Goal: Transaction & Acquisition: Obtain resource

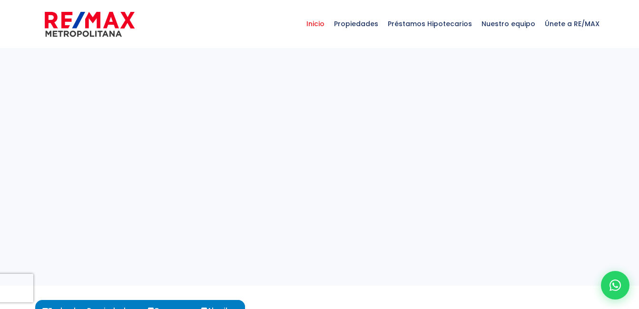
select select
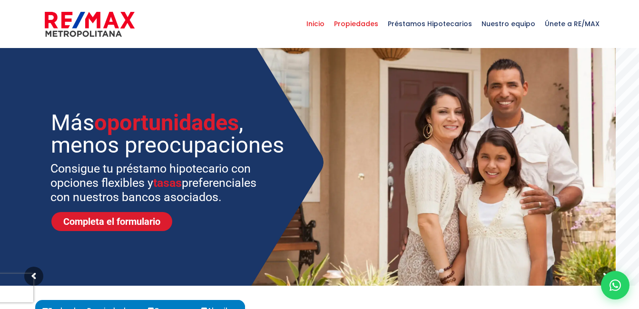
click at [376, 23] on span "Propiedades" at bounding box center [356, 24] width 54 height 29
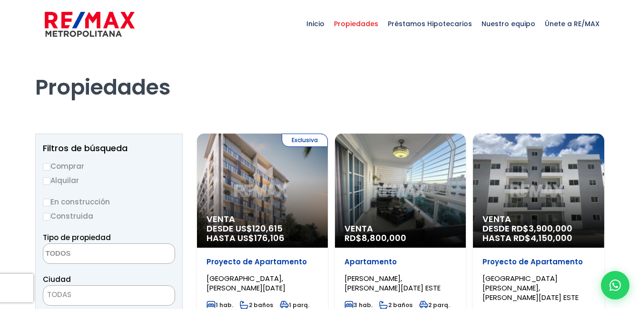
select select
click at [49, 179] on input "Alquilar" at bounding box center [47, 181] width 8 height 8
radio input "true"
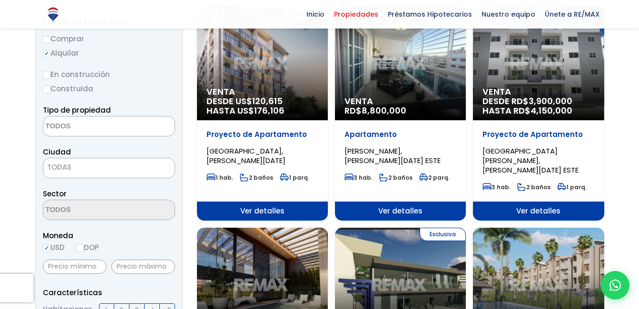
scroll to position [130, 0]
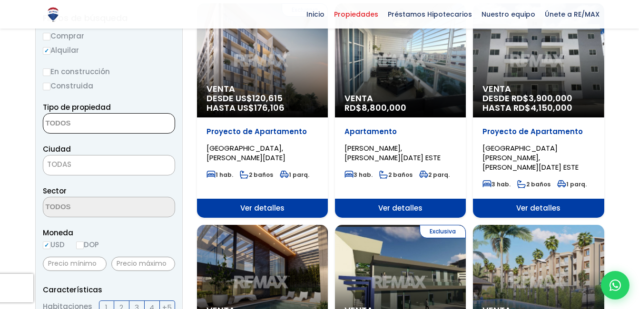
click at [81, 118] on textarea "Search" at bounding box center [89, 124] width 92 height 20
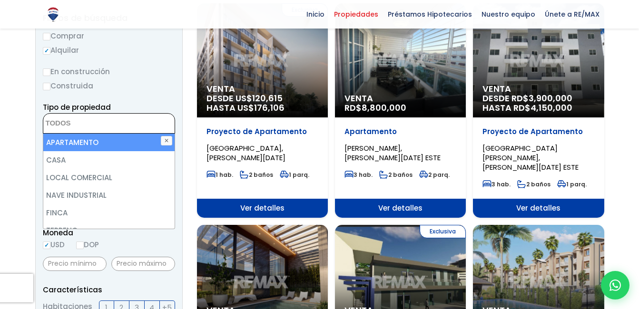
click at [74, 127] on textarea "Search" at bounding box center [89, 124] width 92 height 20
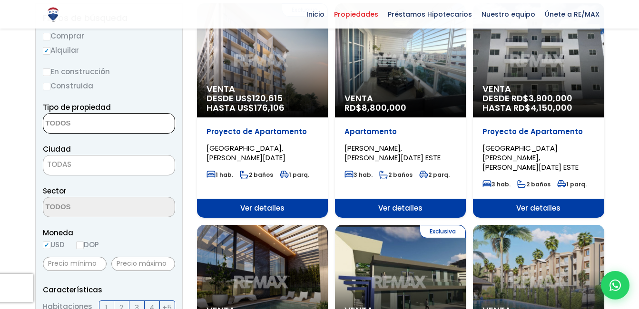
click at [73, 166] on span "TODAS" at bounding box center [108, 164] width 131 height 13
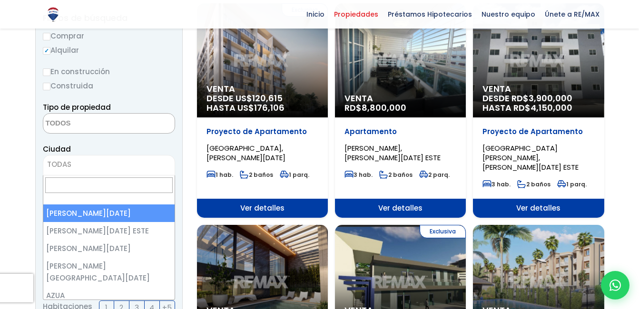
select select "1"
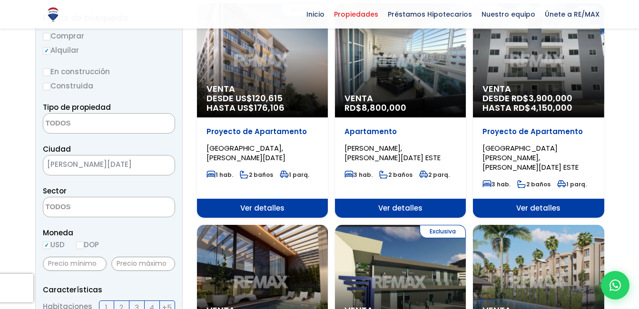
click at [81, 207] on textarea "Search" at bounding box center [89, 207] width 92 height 20
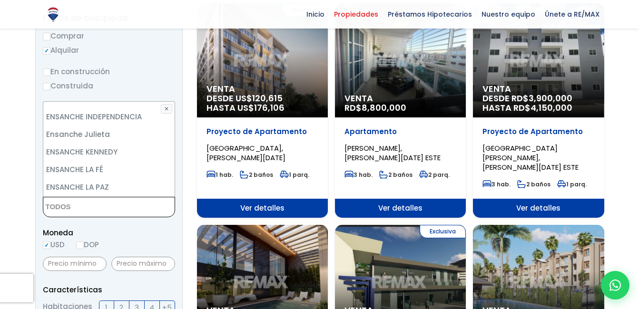
scroll to position [1360, 0]
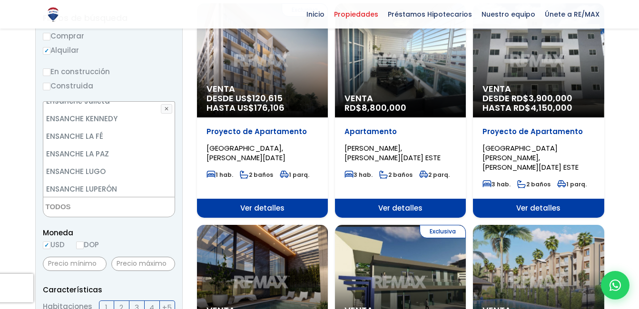
click at [126, 216] on li "ENSANCHE SERRALLES" at bounding box center [108, 225] width 131 height 18
select select "157"
click at [128, 206] on ul "× Seleccionados: 1" at bounding box center [102, 207] width 119 height 20
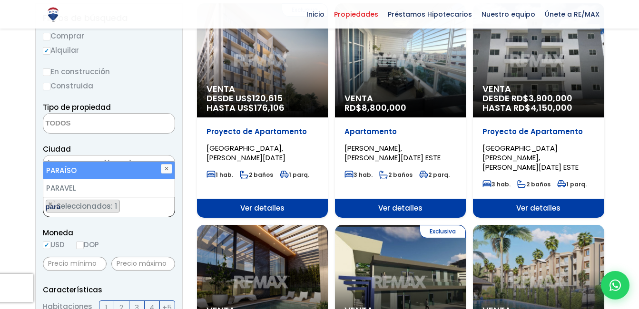
type textarea "para"
click at [103, 172] on li "PARAÍSO" at bounding box center [108, 171] width 131 height 18
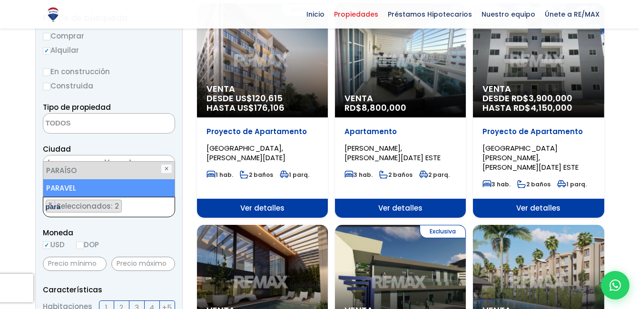
click at [137, 206] on ul "× Seleccionados: 2 × Seleccionados: 2" at bounding box center [102, 207] width 119 height 20
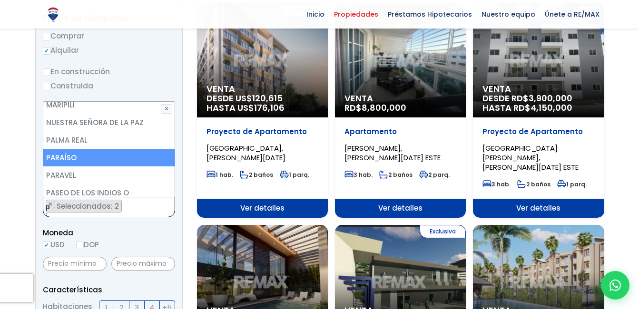
scroll to position [0, 0]
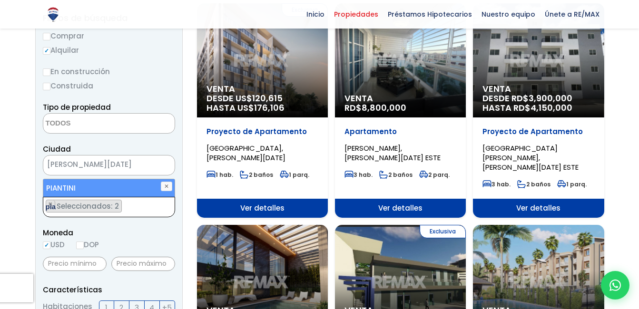
type textarea "pia"
click at [78, 186] on li "PIANTINI" at bounding box center [108, 188] width 131 height 18
click at [144, 204] on ul "× Seleccionados: 3 × Seleccionados: 3 × Seleccionados: 3" at bounding box center [102, 207] width 119 height 20
type textarea "fer"
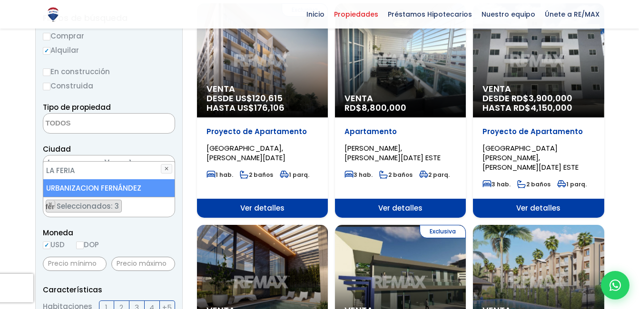
click at [132, 190] on li "URBANIZACION FERNÁNDEZ" at bounding box center [108, 188] width 131 height 18
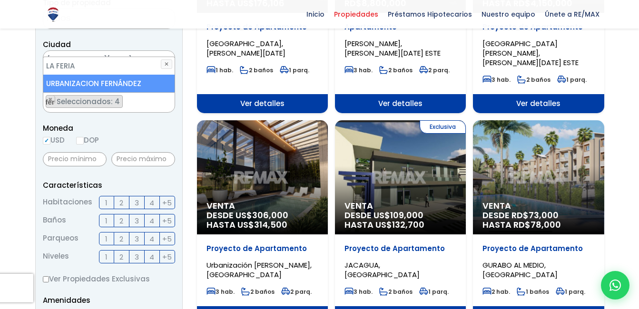
scroll to position [240, 0]
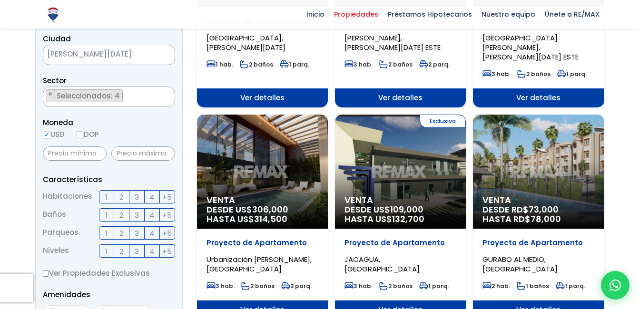
click at [137, 198] on span "3" at bounding box center [137, 197] width 4 height 12
click at [0, 0] on input "3" at bounding box center [0, 0] width 0 height 0
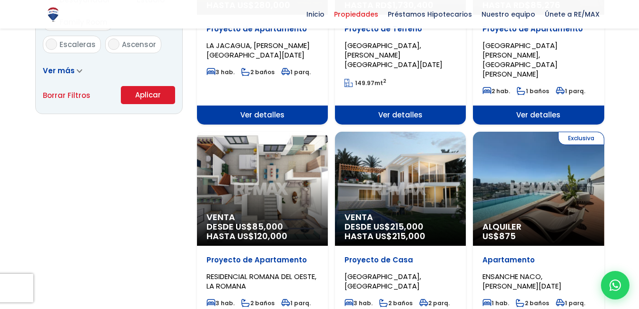
scroll to position [672, 0]
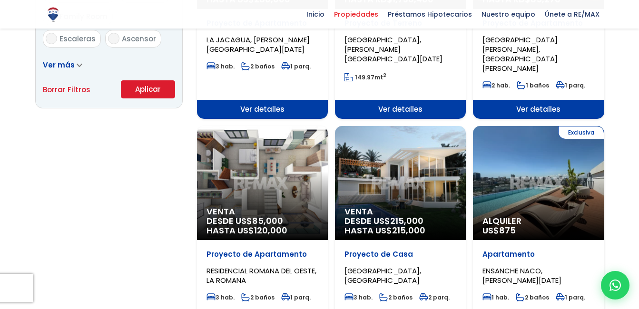
click at [167, 95] on button "Aplicar" at bounding box center [148, 89] width 54 height 18
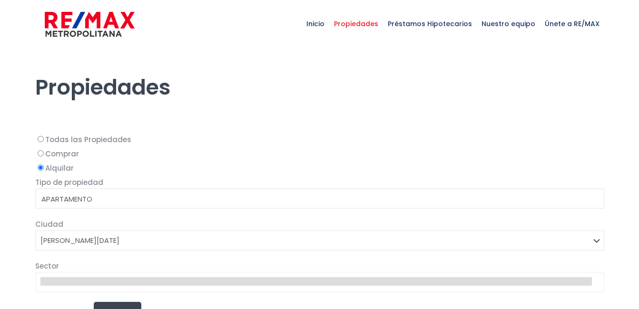
select select
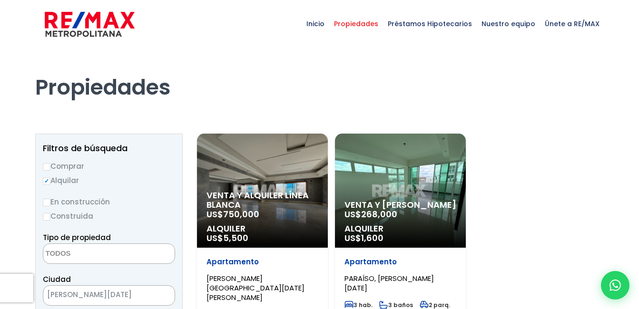
select select "157"
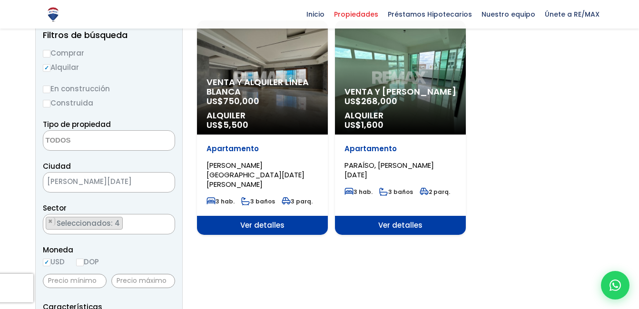
scroll to position [9, 0]
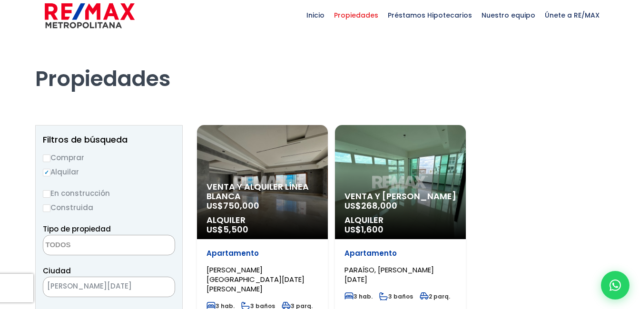
click at [397, 216] on span "Alquiler" at bounding box center [400, 221] width 112 height 10
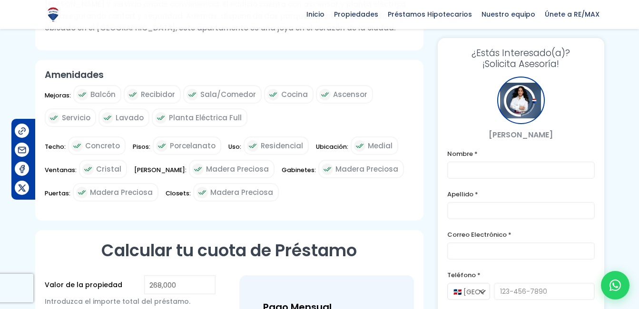
scroll to position [429, 0]
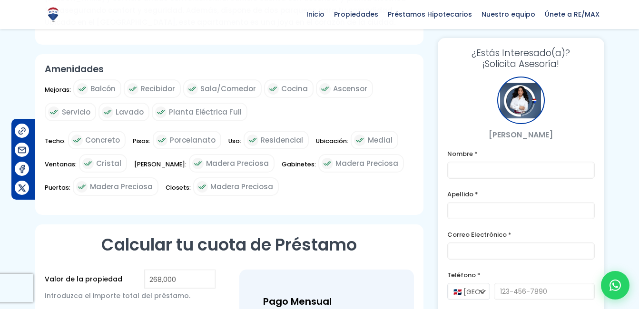
drag, startPoint x: 633, startPoint y: 163, endPoint x: 633, endPoint y: 209, distance: 46.1
click at [633, 209] on div at bounding box center [319, 90] width 639 height 915
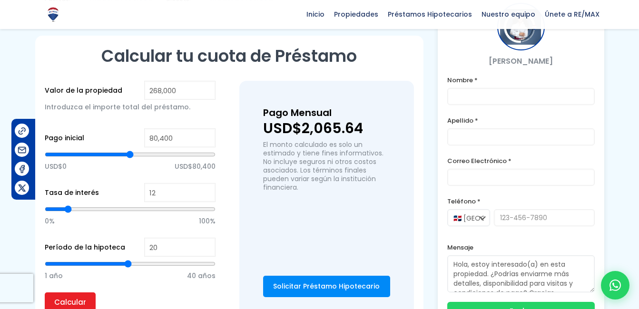
scroll to position [619, 0]
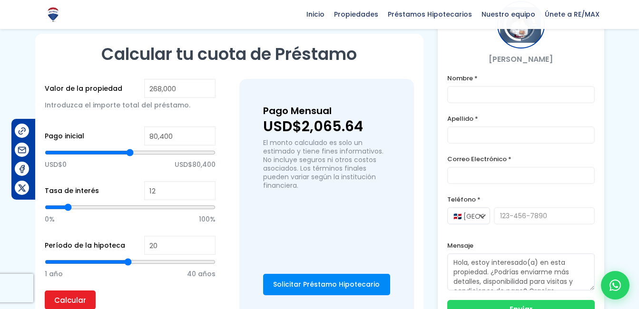
type input "134,665"
type input "134665"
type input "133,884"
type input "133884"
type input "132,323"
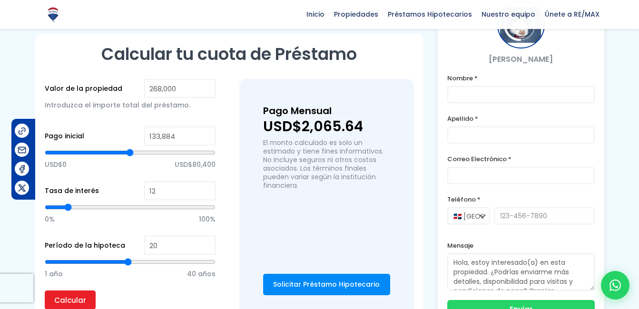
type input "132323"
type input "131,542"
type input "131542"
type input "130,761"
type input "130761"
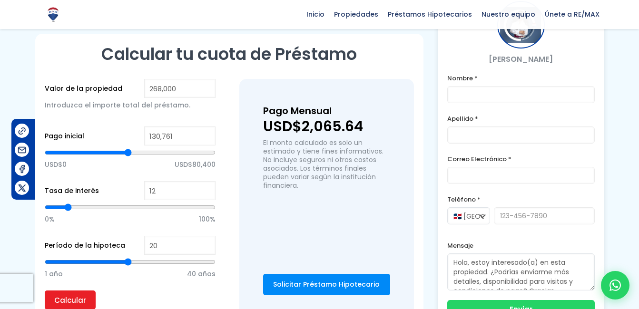
type input "129,981"
type input "129981"
type input "129,200"
type input "129200"
type input "128,419"
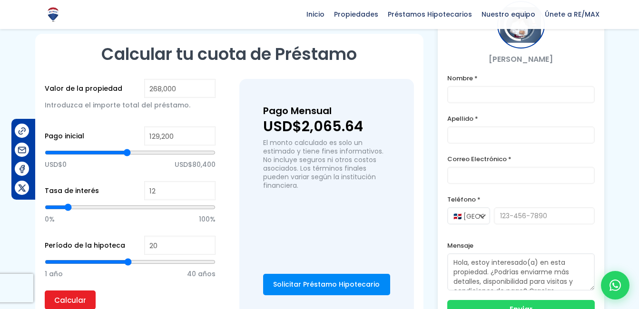
type input "128419"
type input "127,639"
type input "127639"
type input "126,858"
type input "126858"
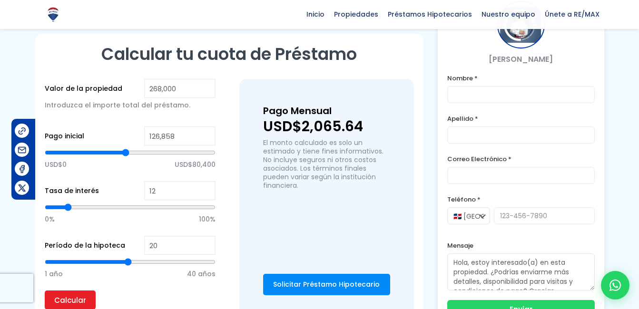
type input "126,077"
type input "126077"
type input "125,297"
type input "125297"
type input "124,516"
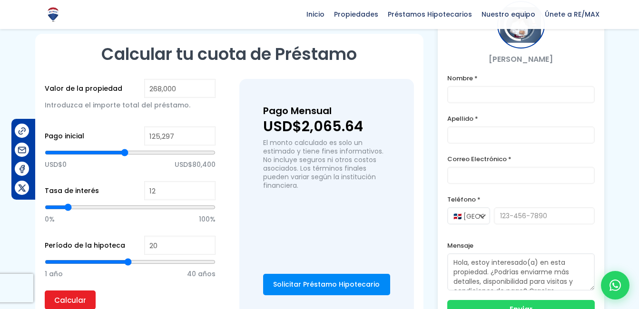
type input "124516"
type input "123,735"
type input "123735"
type input "122,955"
type input "122955"
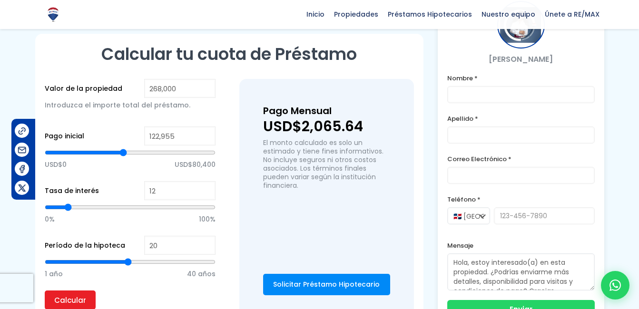
type input "122,174"
type input "122174"
type input "121,393"
type input "121393"
type input "120,613"
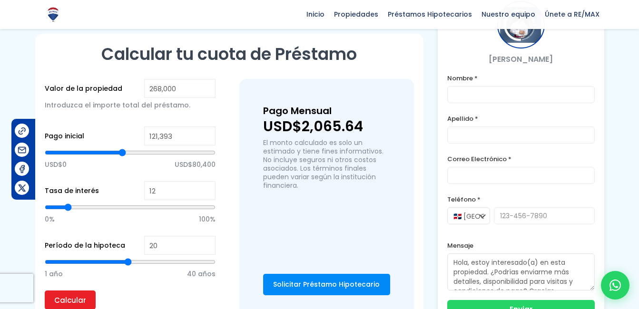
type input "120613"
type input "119,832"
type input "119832"
type input "119,051"
type input "119051"
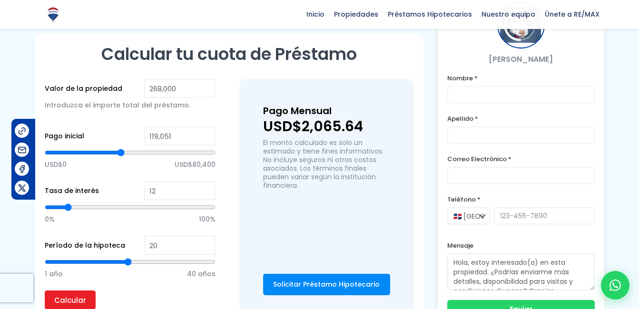
type input "118,271"
type input "118271"
type input "117,490"
type input "117490"
type input "116,709"
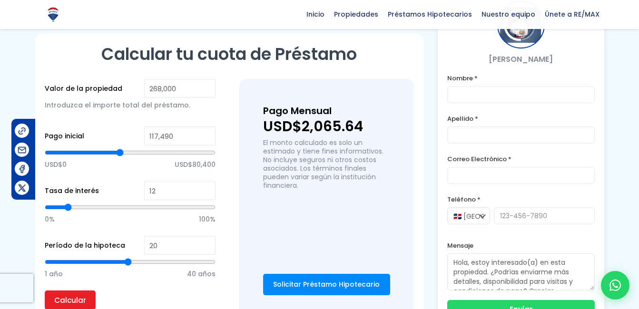
type input "116709"
type input "115,929"
type input "115929"
type input "115,148"
type input "115148"
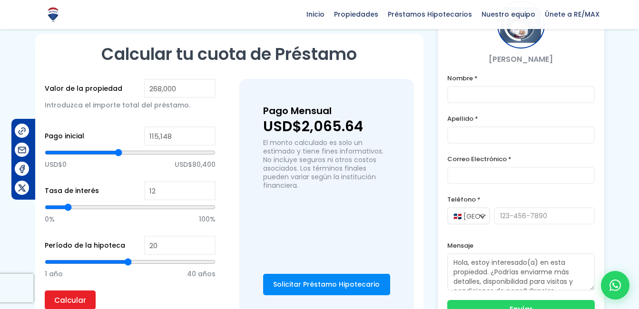
type input "113,587"
type input "113587"
type input "112,806"
type input "112806"
type input "112,025"
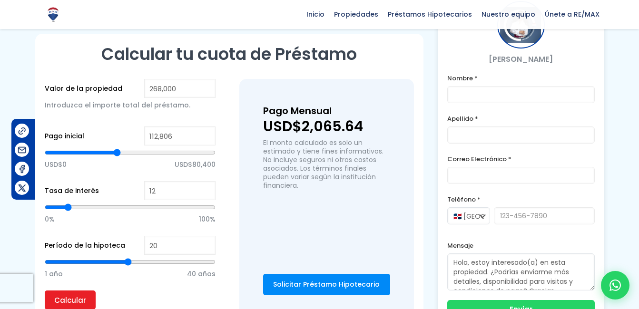
type input "112025"
type input "111,245"
type input "111245"
type input "110,464"
type input "110464"
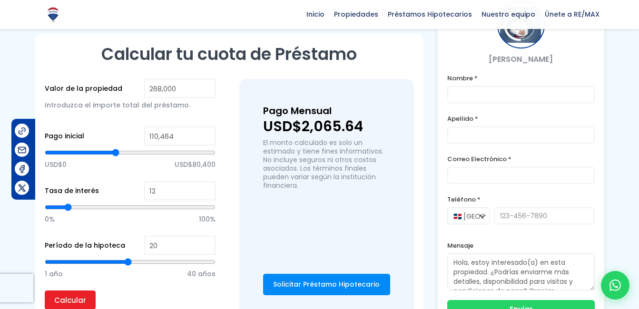
type input "109,683"
type input "109683"
type input "108,903"
type input "108903"
type input "108,122"
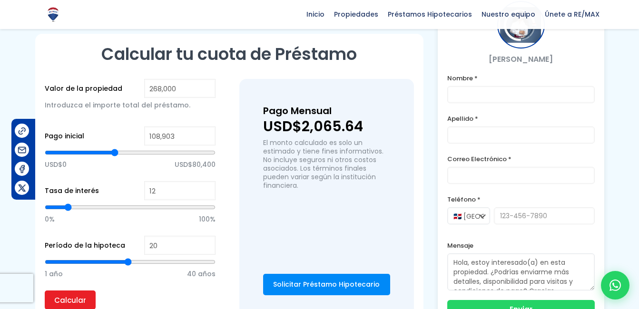
type input "108122"
type input "107,341"
type input "107341"
type input "106,561"
type input "106561"
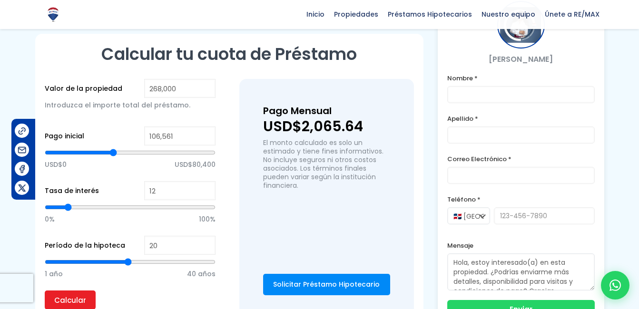
type input "104,999"
type input "104999"
type input "103,438"
type input "103438"
type input "102,658"
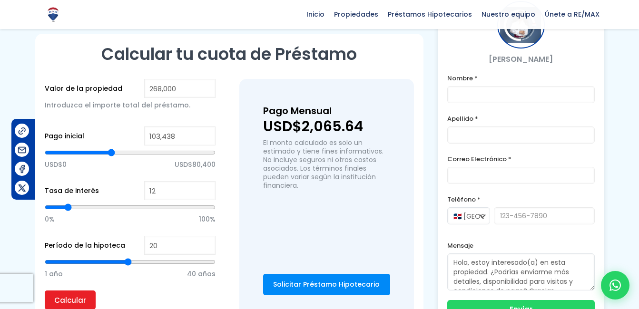
type input "102658"
type input "99,535"
type input "99535"
type input "97,974"
type input "97974"
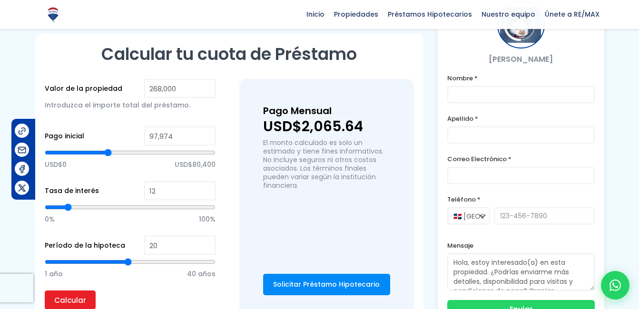
type input "97,193"
type input "97193"
type input "96,412"
type input "96412"
type input "94,851"
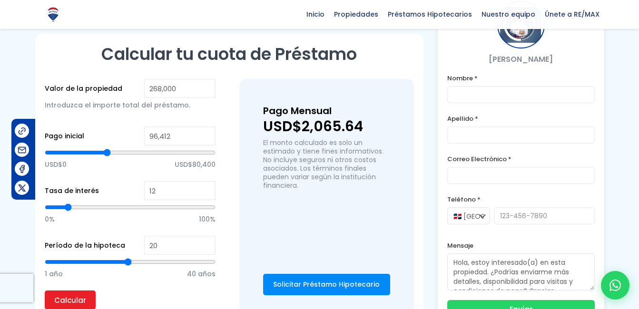
type input "94851"
type input "94,070"
type input "94070"
type input "93,290"
type input "93290"
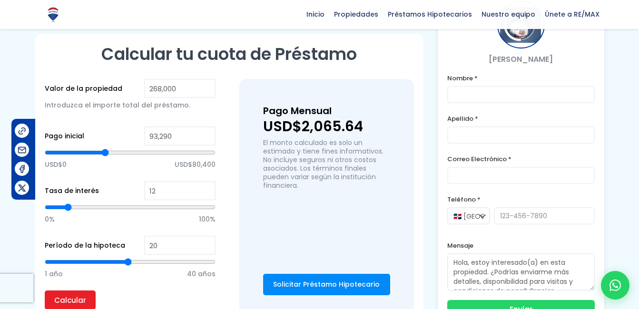
type input "92,509"
type input "92509"
type input "91,728"
type input "91728"
type input "88,606"
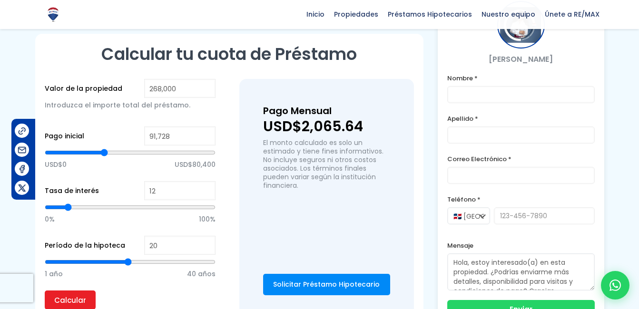
type input "88606"
type input "85,483"
type input "85483"
type input "84,702"
type input "84702"
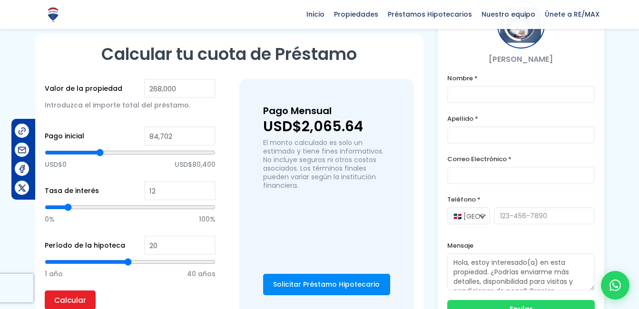
type input "82,360"
type input "82360"
type input "80,799"
type input "80799"
type input "80,018"
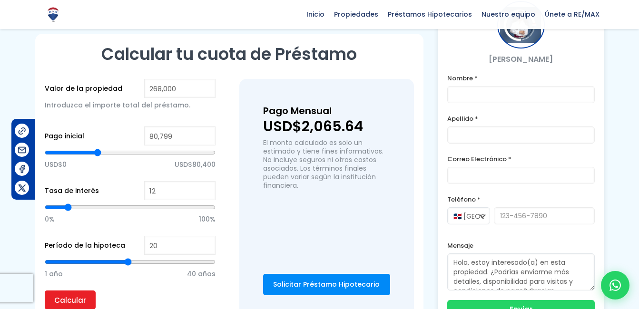
type input "80018"
type input "79,238"
type input "79238"
type input "78,457"
type input "78457"
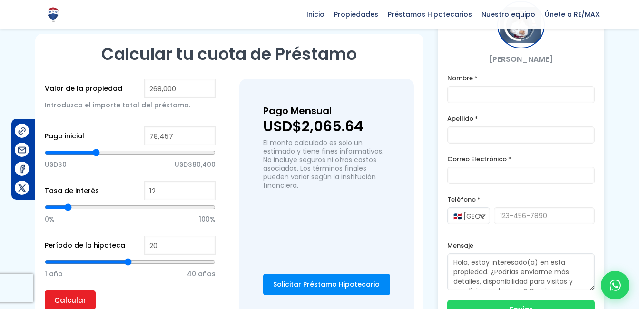
type input "77,676"
type input "77676"
type input "76,896"
type input "76896"
type input "75,334"
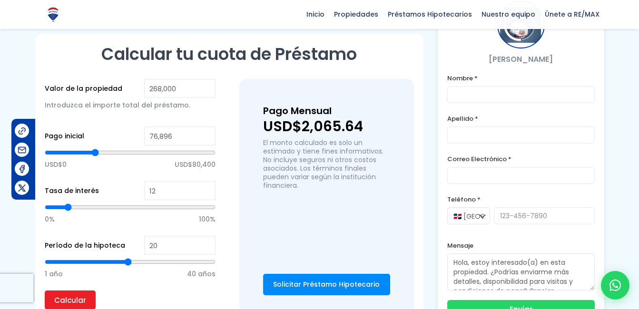
type input "75334"
type input "74,554"
type input "74554"
type input "72,992"
type input "72992"
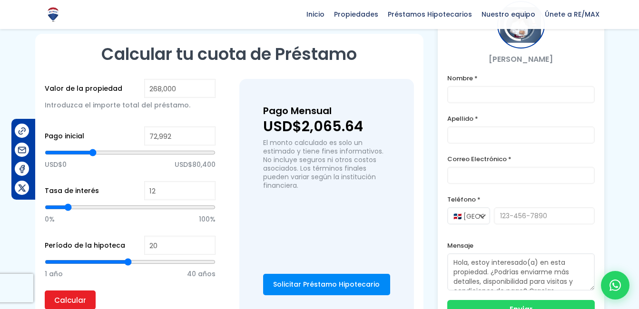
type input "72,212"
type input "72212"
type input "71,431"
type input "71431"
type input "70,650"
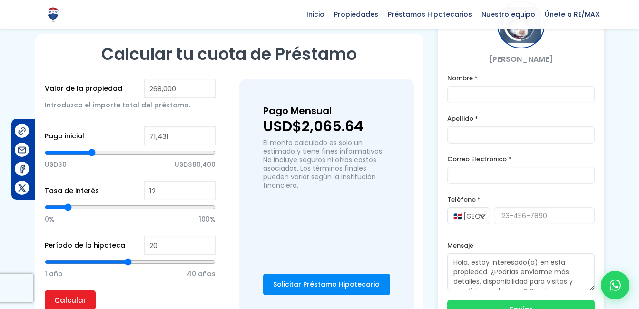
type input "70650"
type input "69,870"
type input "69870"
type input "69,089"
type input "69089"
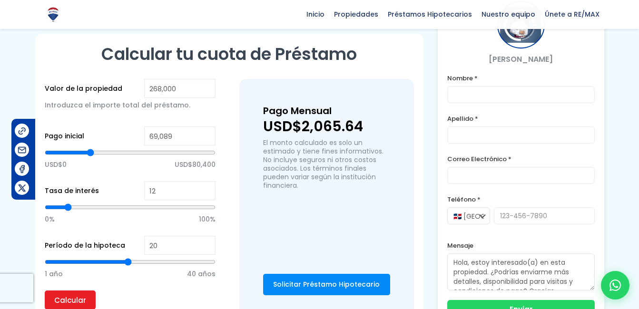
type input "68,308"
type input "68308"
type input "66,747"
type input "66747"
type input "65,186"
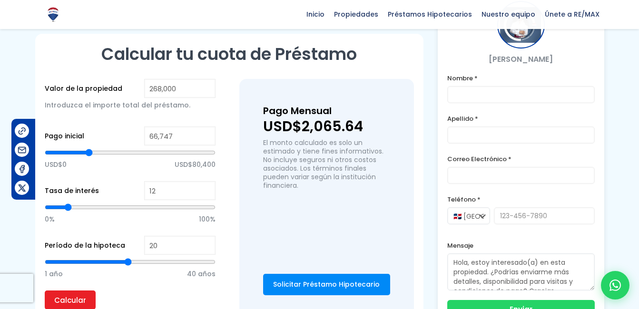
type input "65186"
type input "63,624"
type input "63624"
type input "62,844"
type input "62844"
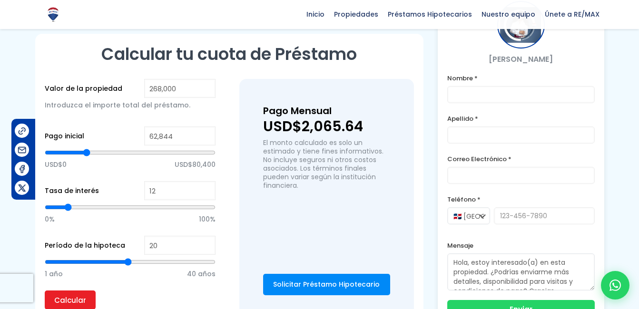
type input "62,063"
type input "62063"
type input "61,282"
type input "61282"
type input "60,502"
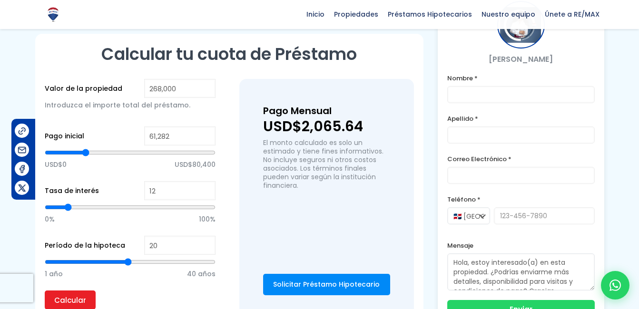
type input "60502"
type input "59,721"
type input "59721"
type input "58,940"
type input "58940"
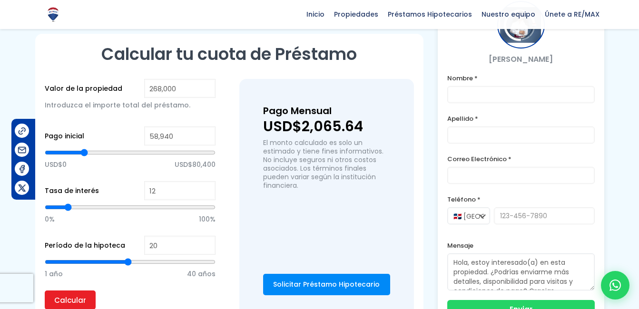
type input "58,160"
type input "58160"
type input "57,379"
type input "57379"
type input "56,598"
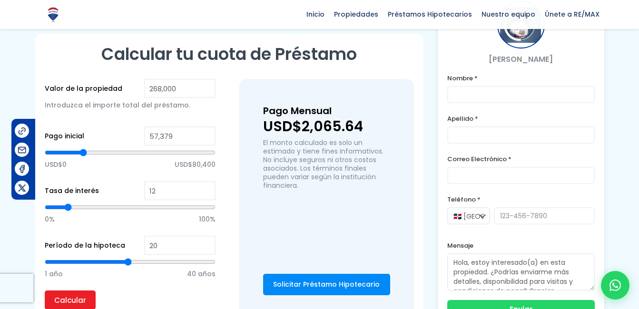
type input "56598"
type input "55,818"
type input "55818"
type input "55,037"
type input "55037"
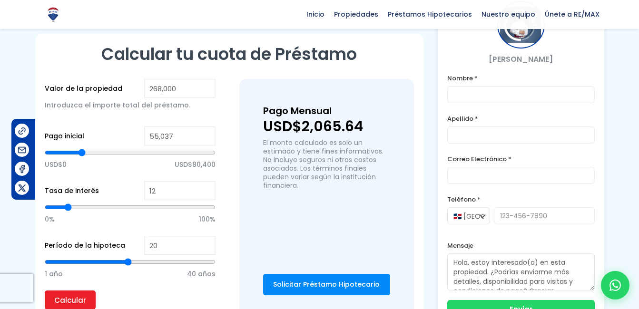
type input "54,256"
type input "54256"
type input "53,476"
type input "53476"
type input "52,695"
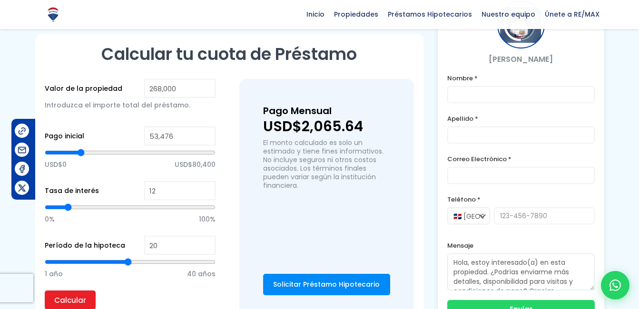
type input "52695"
type input "51,914"
type input "51914"
type input "51,134"
drag, startPoint x: 131, startPoint y: 154, endPoint x: 79, endPoint y: 152, distance: 51.9
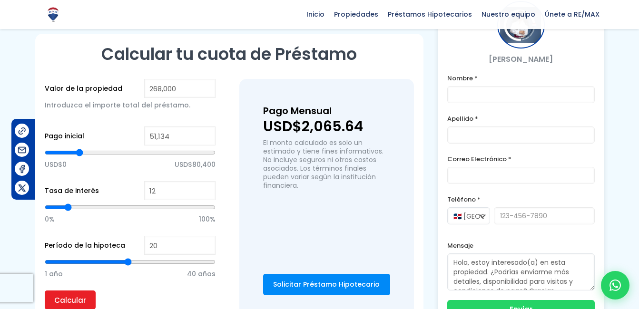
type input "51134"
click at [79, 152] on input "range" at bounding box center [130, 153] width 171 height 10
type input "50,353"
type input "50353"
type input "49,572"
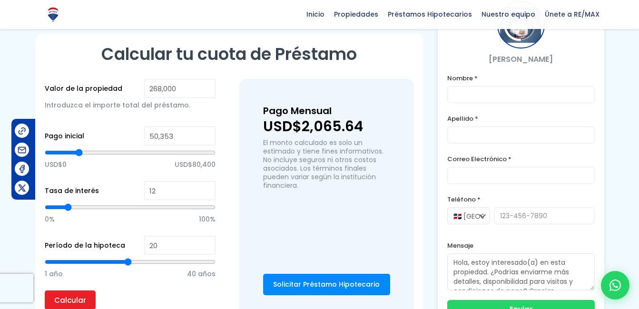
type input "49572"
type input "48,792"
type input "48792"
type input "48,011"
type input "48011"
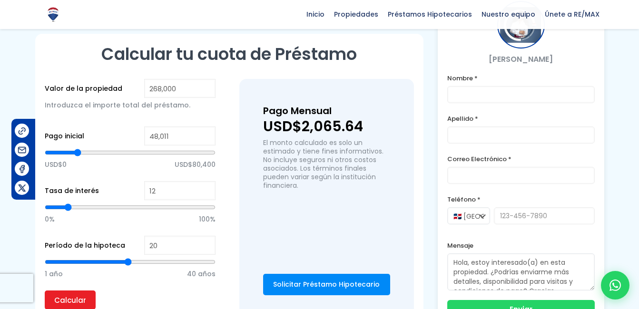
type input "47,230"
type input "47230"
type input "48,011"
type input "48011"
type input "48,792"
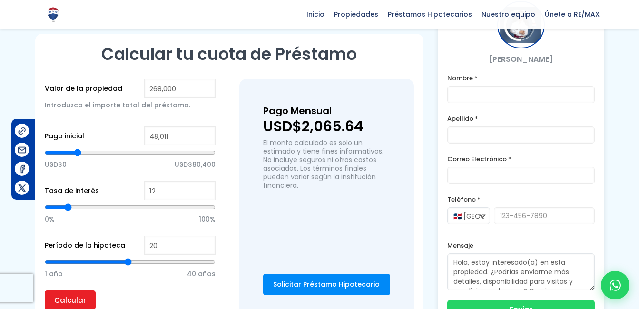
type input "48792"
type input "49,572"
type input "49572"
type input "50,353"
type input "50353"
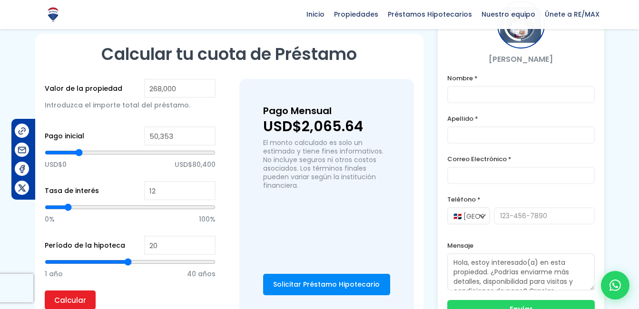
click at [79, 152] on input "range" at bounding box center [130, 153] width 171 height 10
type input "13"
click at [70, 210] on input "range" at bounding box center [130, 208] width 171 height 10
click at [70, 298] on input "Calcular" at bounding box center [70, 300] width 51 height 19
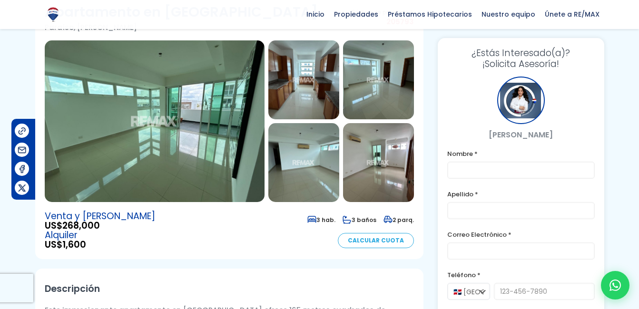
scroll to position [65, 0]
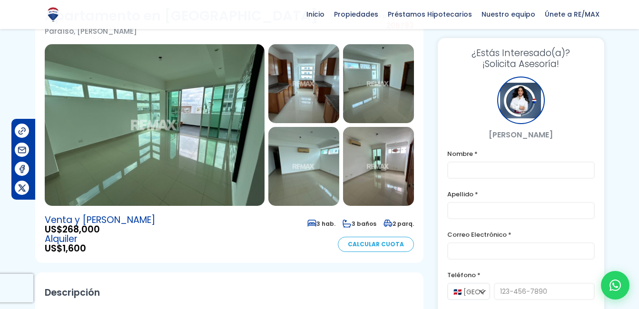
click at [96, 174] on img at bounding box center [155, 125] width 220 height 162
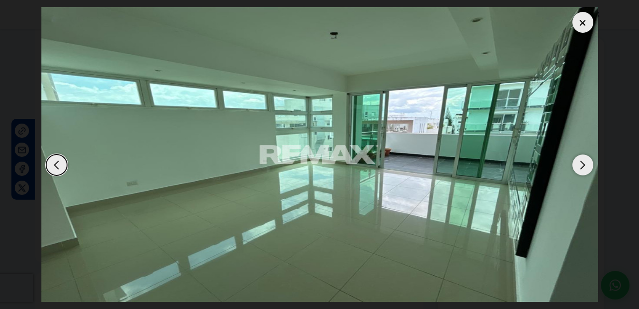
click at [585, 165] on div "Next slide" at bounding box center [582, 165] width 21 height 21
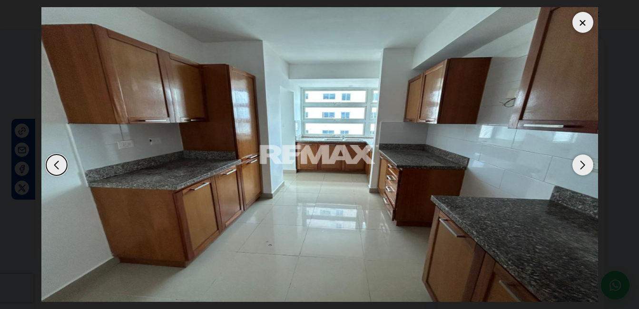
click at [585, 165] on div "Next slide" at bounding box center [582, 165] width 21 height 21
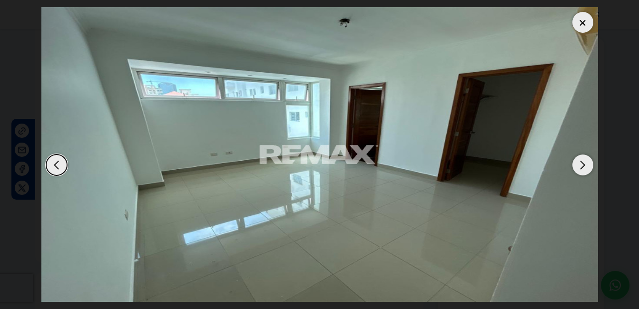
click at [585, 165] on div "Next slide" at bounding box center [582, 165] width 21 height 21
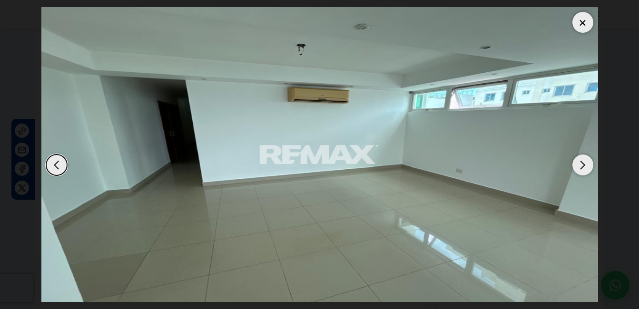
click at [585, 165] on div "Next slide" at bounding box center [582, 165] width 21 height 21
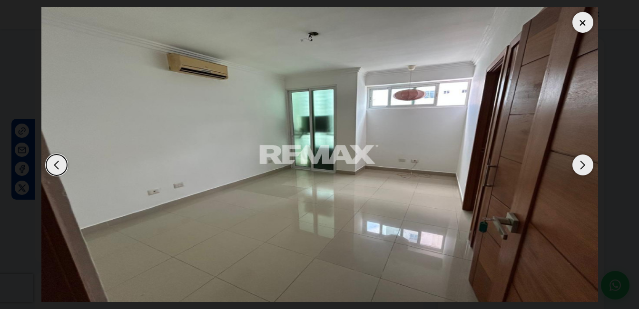
click at [55, 164] on div "Previous slide" at bounding box center [56, 165] width 21 height 21
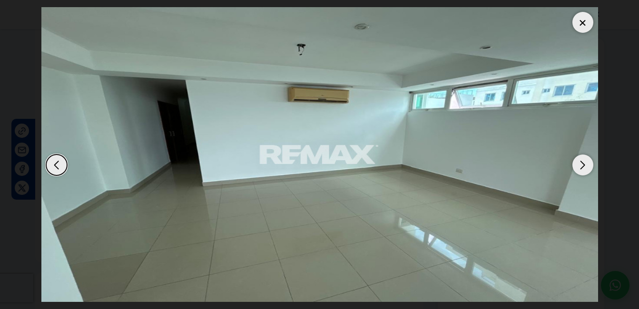
click at [582, 166] on div "Next slide" at bounding box center [582, 165] width 21 height 21
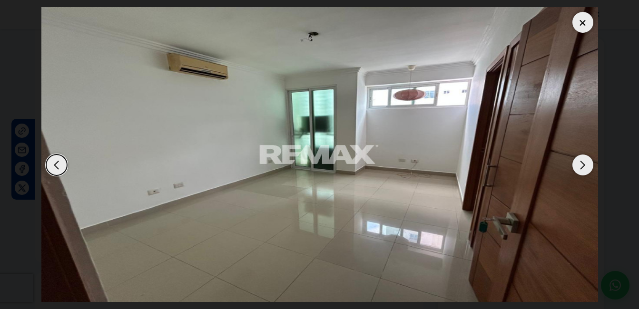
click at [582, 166] on div "Next slide" at bounding box center [582, 165] width 21 height 21
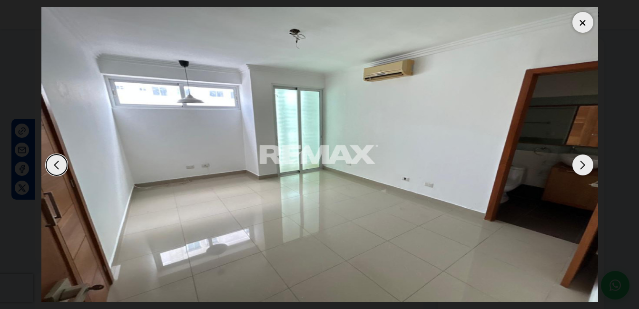
click at [582, 166] on div "Next slide" at bounding box center [582, 165] width 21 height 21
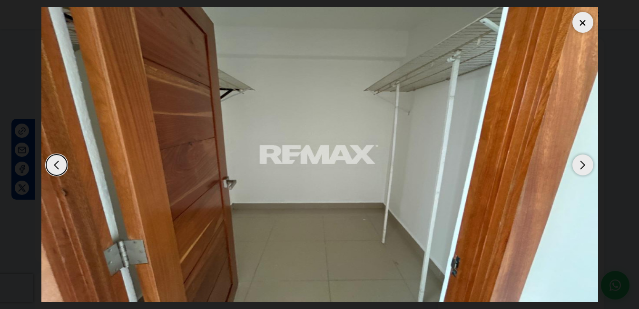
click at [582, 166] on div "Next slide" at bounding box center [582, 165] width 21 height 21
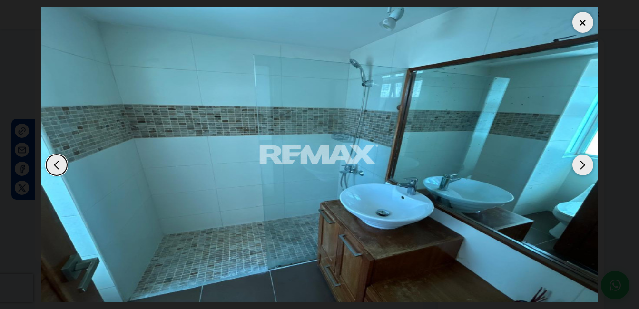
click at [582, 166] on div "Next slide" at bounding box center [582, 165] width 21 height 21
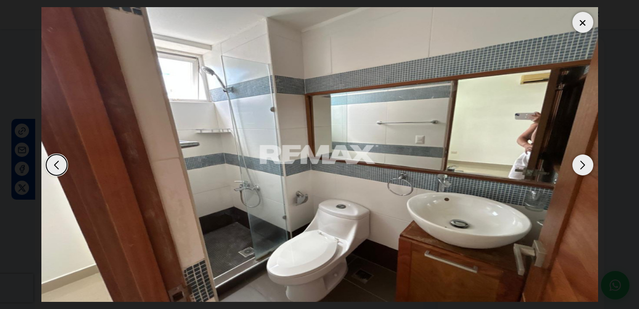
click at [582, 166] on div "Next slide" at bounding box center [582, 165] width 21 height 21
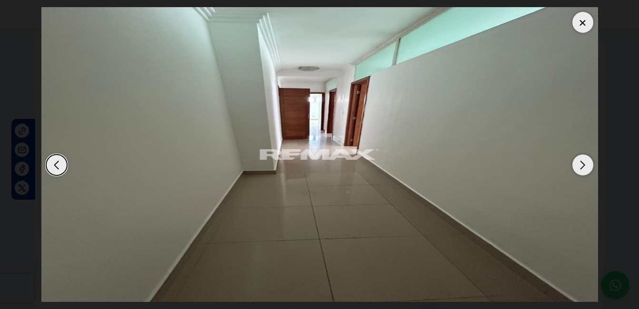
click at [582, 166] on div "Next slide" at bounding box center [582, 165] width 21 height 21
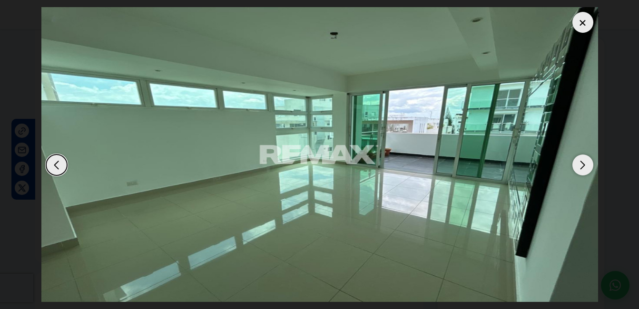
click at [445, 151] on img "1 / 10" at bounding box center [319, 154] width 557 height 295
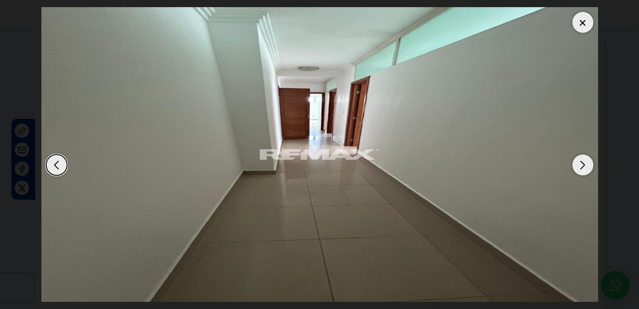
click at [445, 151] on img "10 / 10" at bounding box center [319, 154] width 557 height 295
click at [66, 163] on div "Previous slide" at bounding box center [56, 165] width 21 height 21
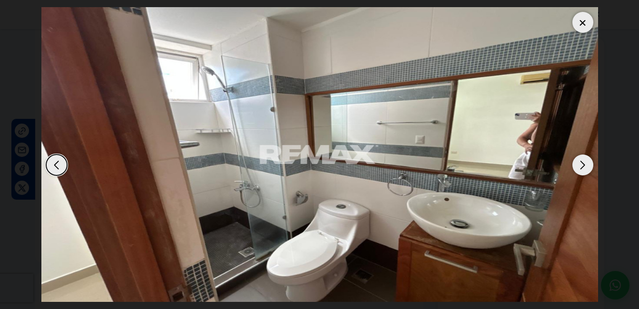
click at [66, 163] on div "Previous slide" at bounding box center [56, 165] width 21 height 21
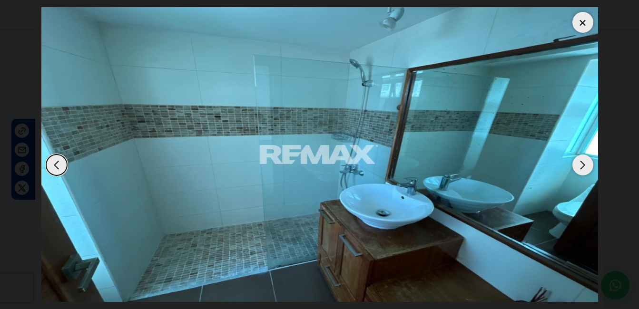
click at [66, 163] on div "Previous slide" at bounding box center [56, 165] width 21 height 21
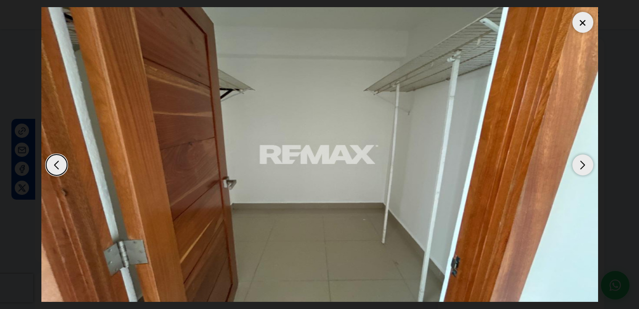
click at [578, 25] on div at bounding box center [582, 22] width 21 height 21
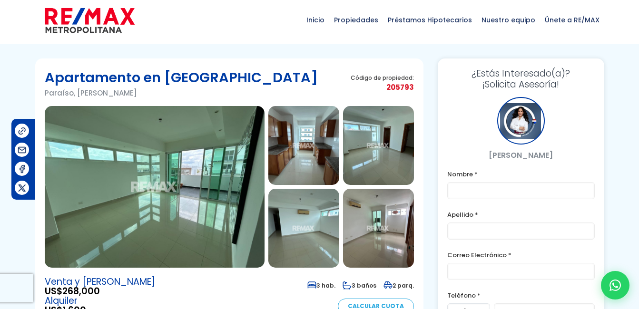
scroll to position [2, 0]
